Goal: Check status: Check status

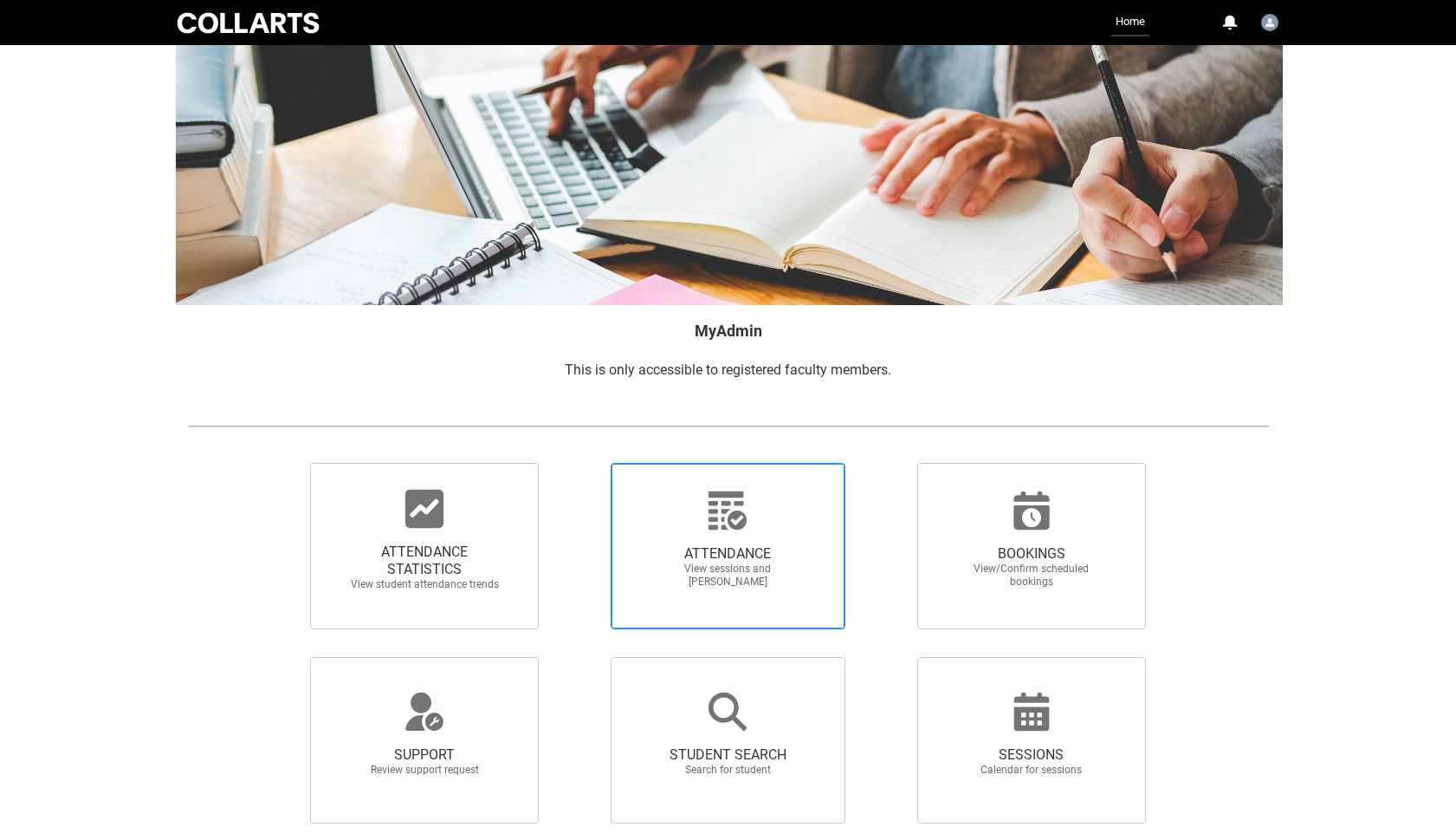
click at [705, 525] on div at bounding box center [728, 511] width 166 height 42
click at [581, 463] on input "ATTENDANCE View sessions and [PERSON_NAME]" at bounding box center [580, 462] width 1 height 1
radio input "true"
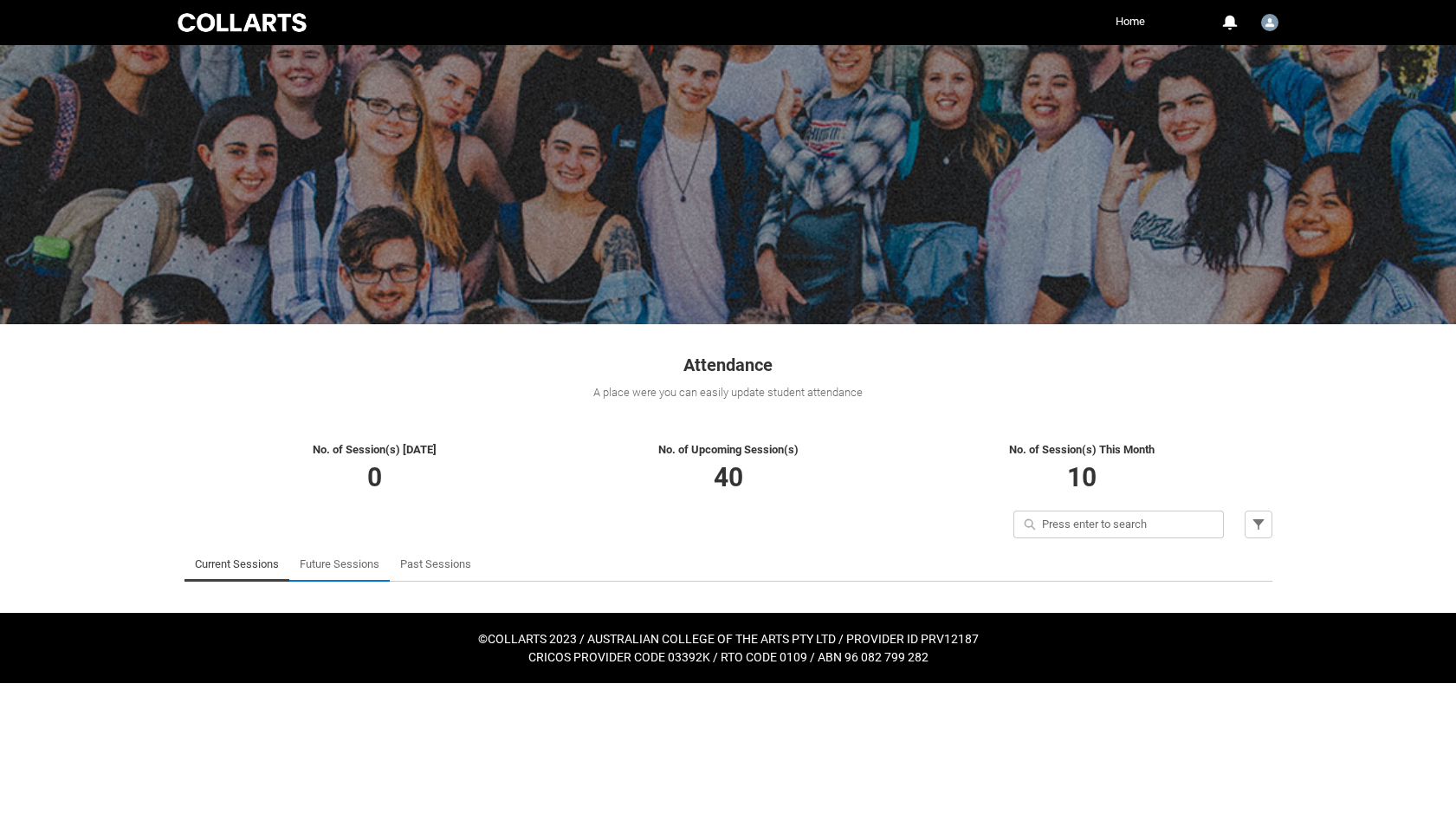
click at [340, 561] on link "Future Sessions" at bounding box center [339, 564] width 79 height 34
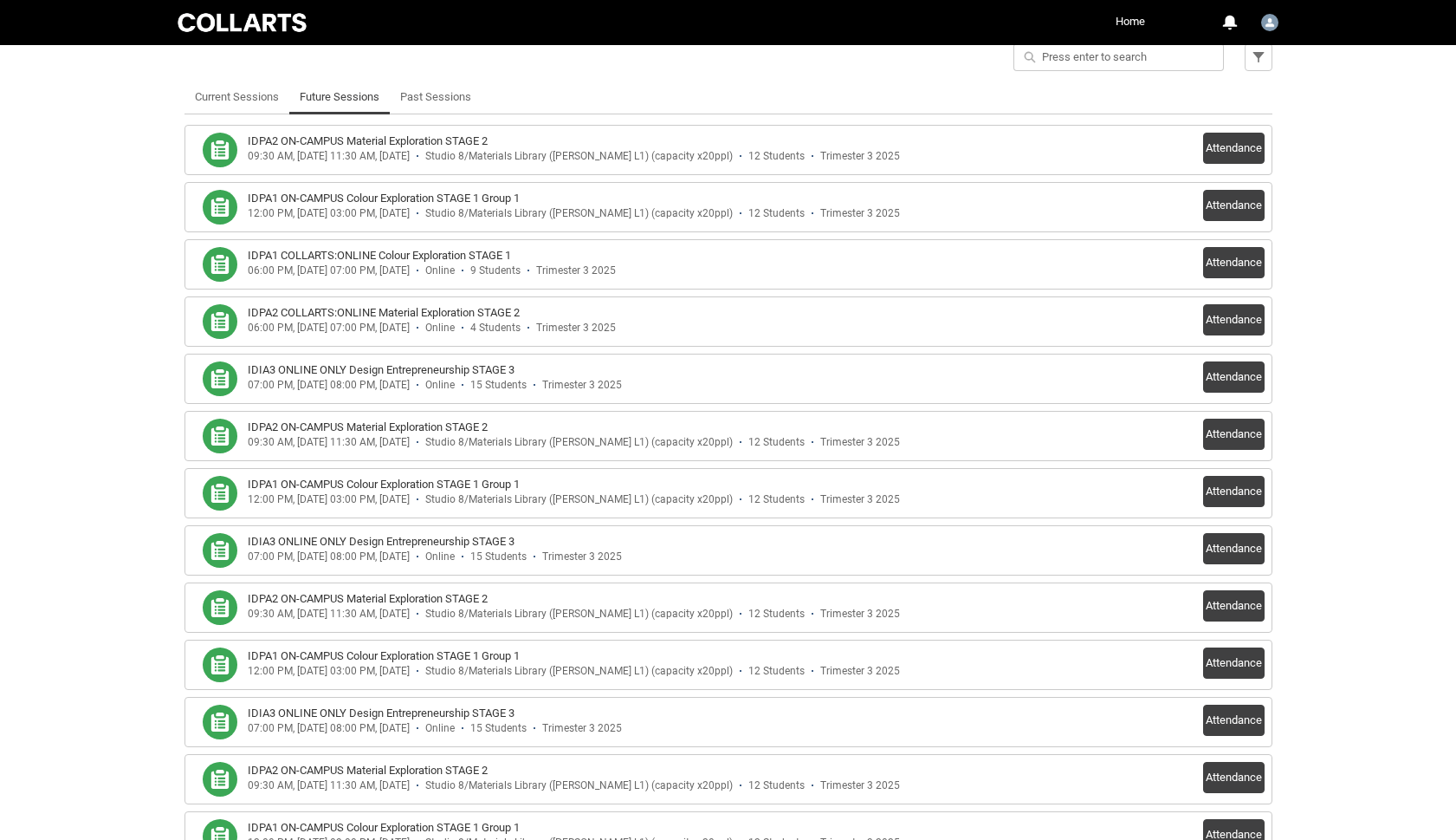
scroll to position [470, 0]
